Goal: Check status: Check status

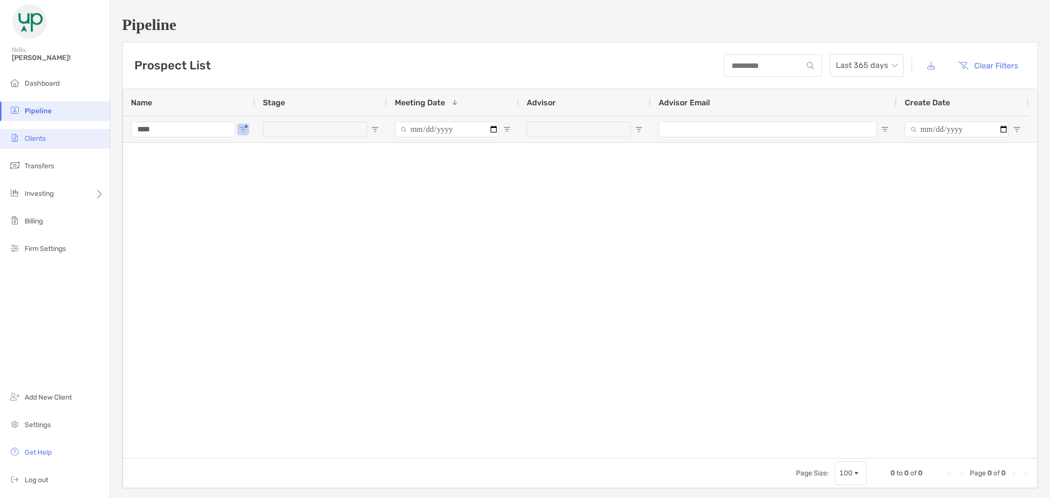
click at [70, 130] on li "Clients" at bounding box center [55, 139] width 110 height 20
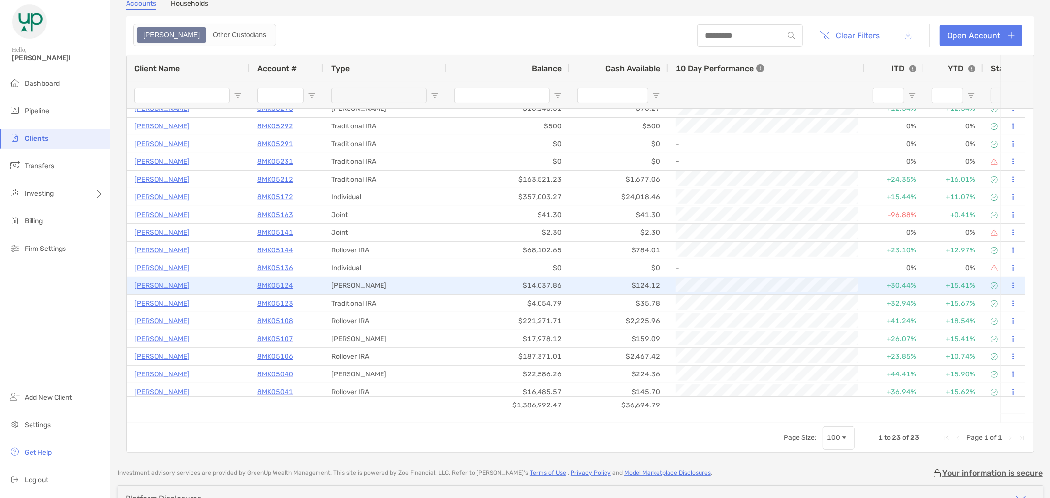
scroll to position [47, 0]
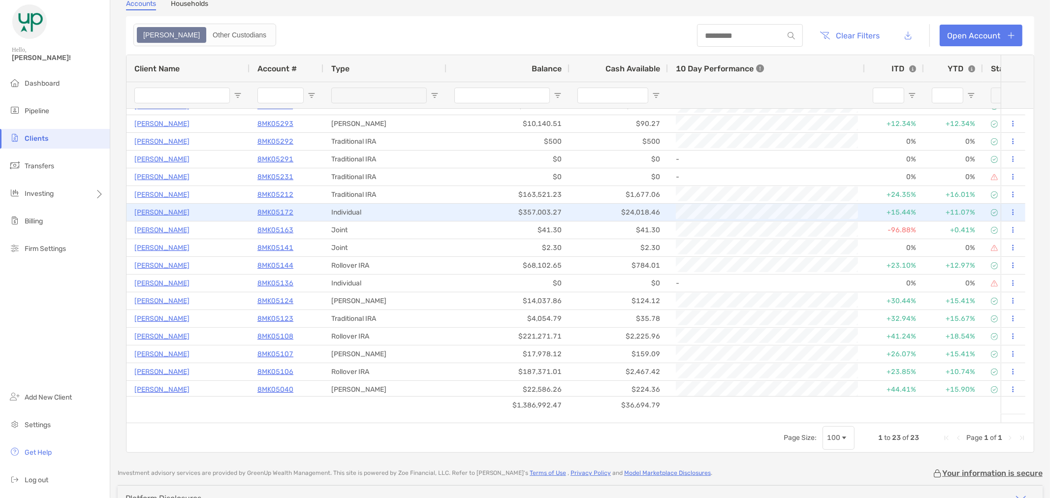
click at [174, 215] on p "[PERSON_NAME]" at bounding box center [161, 212] width 55 height 12
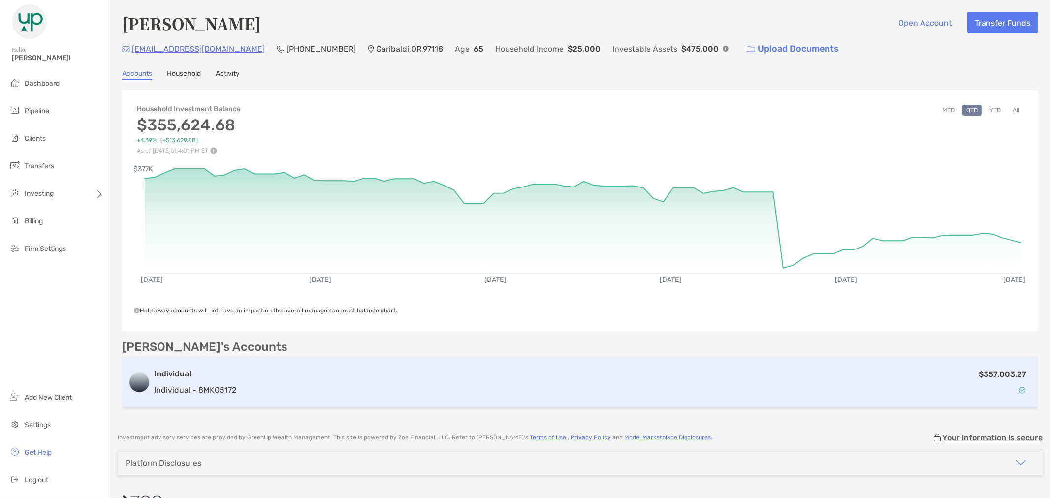
click at [358, 368] on div "$357,003.27" at bounding box center [636, 382] width 792 height 29
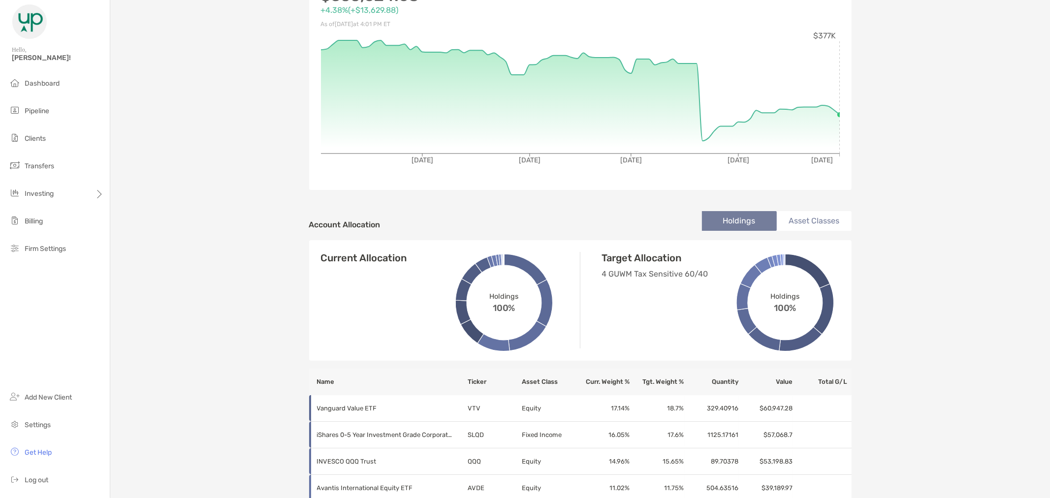
scroll to position [55, 0]
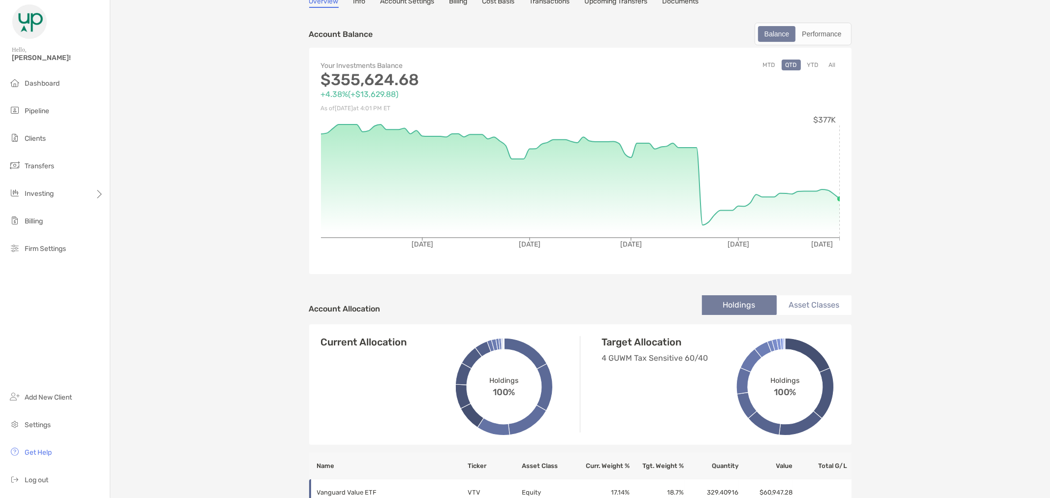
click at [825, 62] on button "All" at bounding box center [832, 65] width 15 height 11
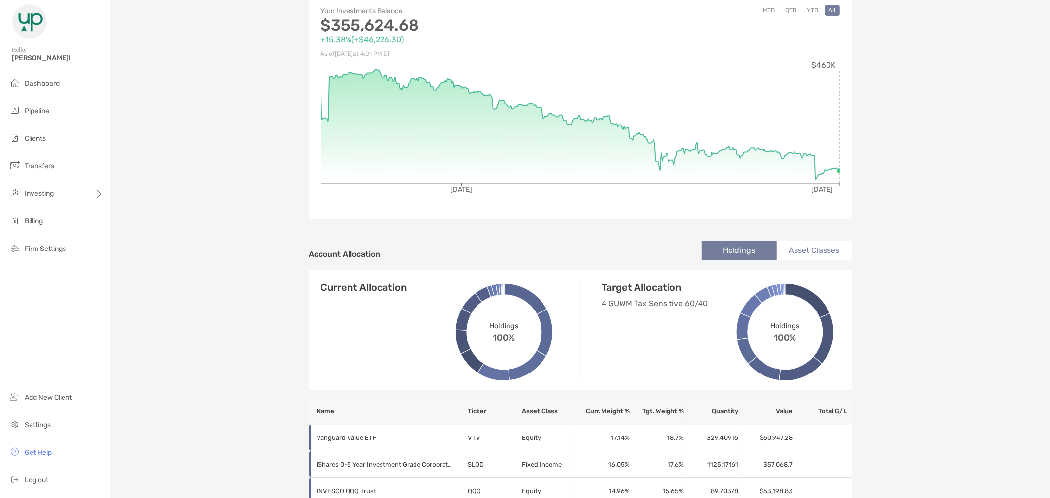
scroll to position [0, 0]
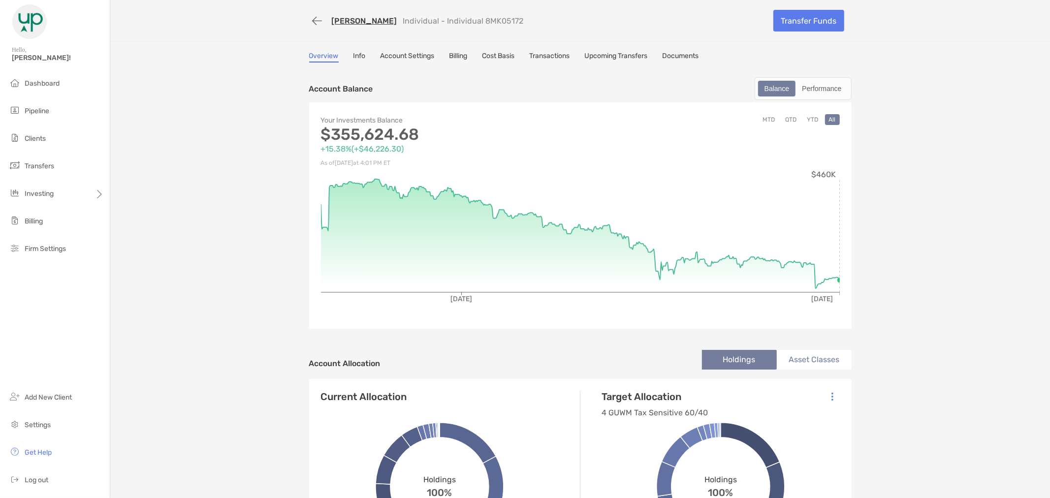
click at [553, 58] on link "Transactions" at bounding box center [550, 57] width 40 height 11
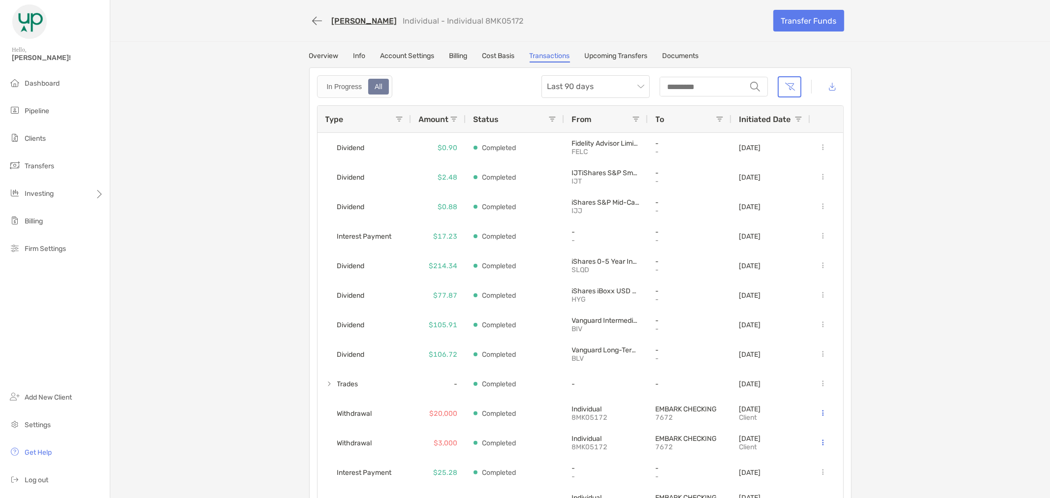
click at [327, 52] on link "Overview" at bounding box center [324, 57] width 30 height 11
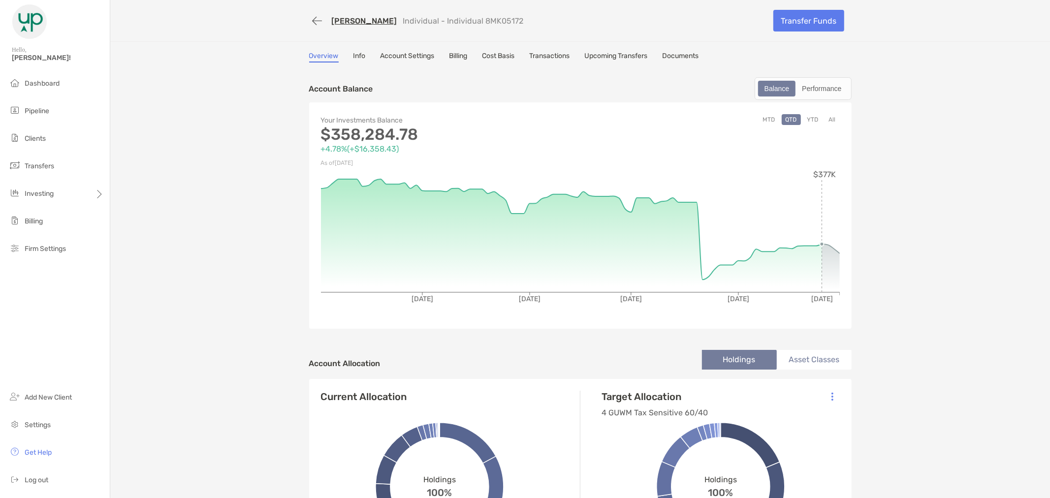
scroll to position [164, 0]
